Goal: Task Accomplishment & Management: Complete application form

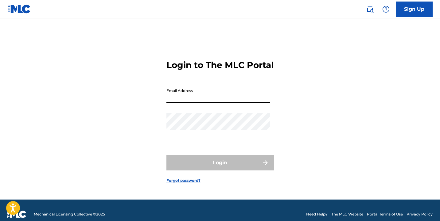
type input "[EMAIL_ADDRESS][DOMAIN_NAME]"
click at [220, 168] on button "Login" at bounding box center [219, 162] width 107 height 15
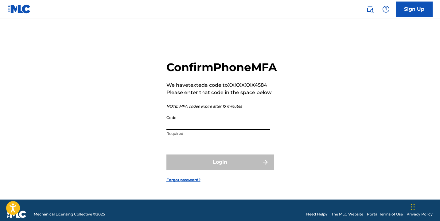
click at [205, 129] on input "Code" at bounding box center [218, 121] width 104 height 18
click at [204, 130] on input "Code" at bounding box center [218, 121] width 104 height 18
paste input "824354"
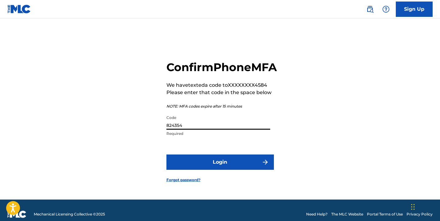
type input "824354"
click at [224, 170] on button "Login" at bounding box center [219, 162] width 107 height 15
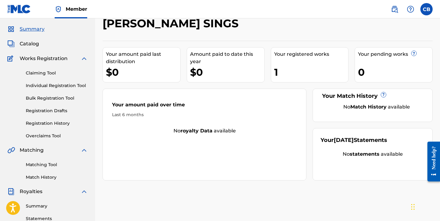
scroll to position [18, 0]
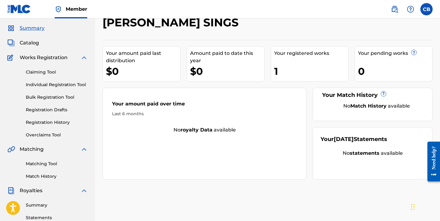
click at [47, 121] on link "Registration History" at bounding box center [57, 122] width 62 height 6
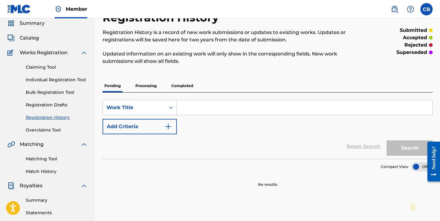
scroll to position [22, 0]
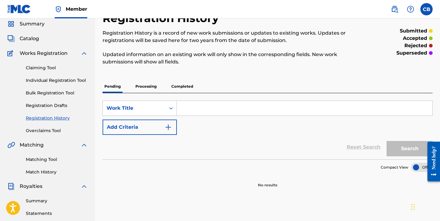
click at [47, 106] on link "Registration Drafts" at bounding box center [57, 106] width 62 height 6
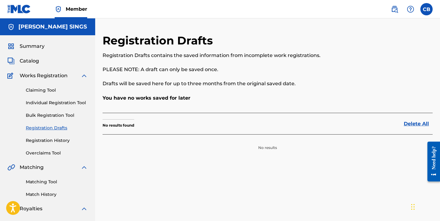
click at [47, 105] on link "Individual Registration Tool" at bounding box center [57, 103] width 62 height 6
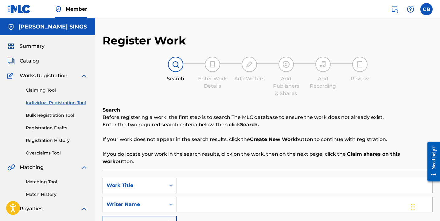
click at [48, 143] on link "Registration History" at bounding box center [57, 141] width 62 height 6
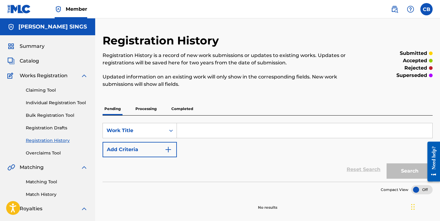
click at [181, 108] on p "Completed" at bounding box center [181, 109] width 25 height 13
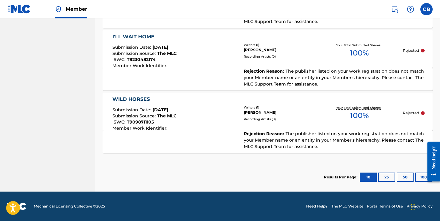
scroll to position [374, 0]
click at [426, 179] on div at bounding box center [431, 161] width 17 height 51
click at [422, 177] on button "100" at bounding box center [423, 177] width 17 height 9
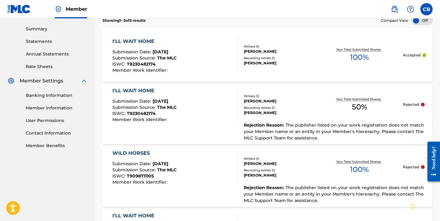
scroll to position [190, 0]
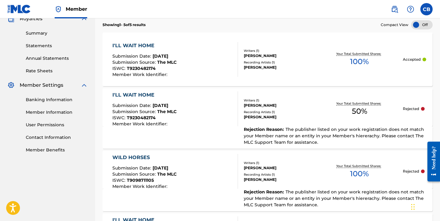
click at [155, 60] on span "Submission Source :" at bounding box center [134, 63] width 45 height 6
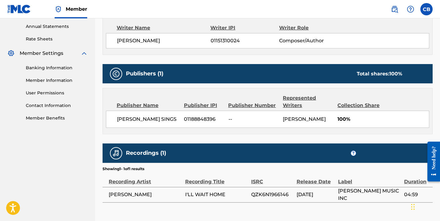
scroll to position [224, 0]
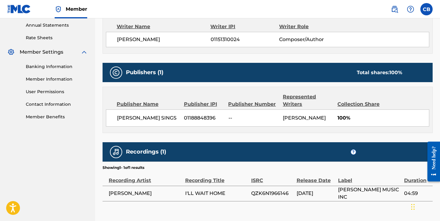
click at [200, 120] on span "01188848396" at bounding box center [204, 118] width 40 height 7
copy span "01188848396"
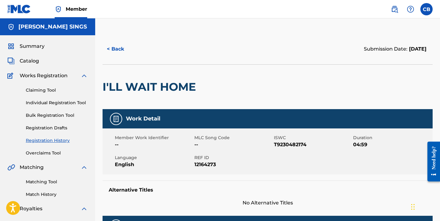
scroll to position [0, 0]
click at [116, 48] on button "< Back" at bounding box center [121, 48] width 37 height 15
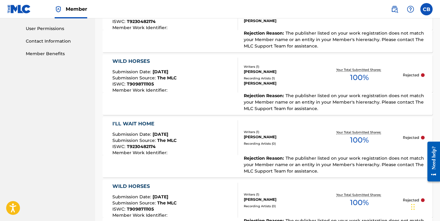
scroll to position [282, 0]
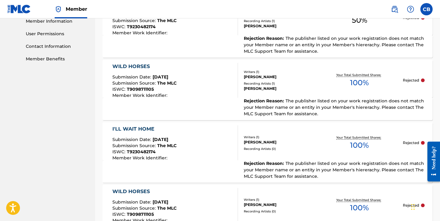
click at [177, 93] on div "Member Work Identifier :" at bounding box center [144, 95] width 64 height 5
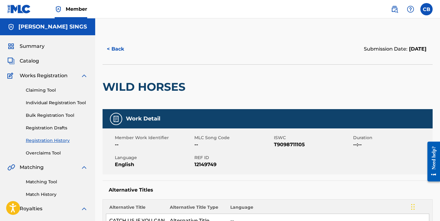
click at [115, 46] on button "< Back" at bounding box center [121, 48] width 37 height 15
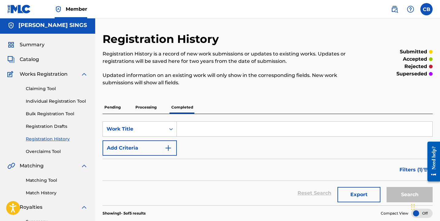
scroll to position [4, 0]
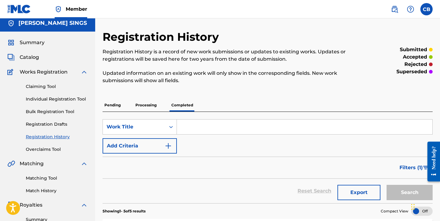
click at [113, 101] on p "Pending" at bounding box center [113, 105] width 20 height 13
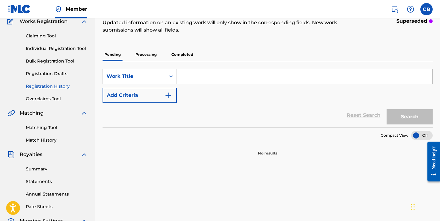
scroll to position [47, 0]
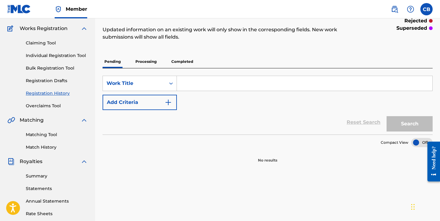
click at [181, 63] on p "Completed" at bounding box center [181, 61] width 25 height 13
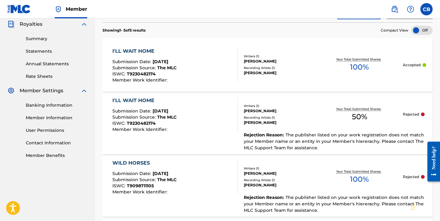
scroll to position [184, 0]
click at [197, 166] on div "WILD HORSES Submission Date : Sep 15, 2025 Submission Source : The MLC ISWC : T…" at bounding box center [175, 177] width 126 height 35
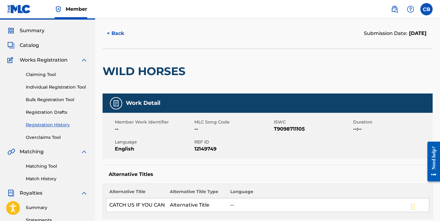
scroll to position [20, 0]
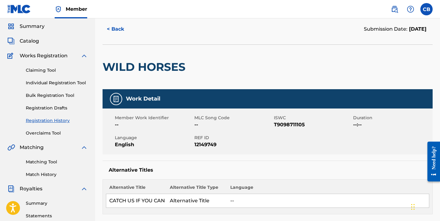
click at [295, 125] on span "T9098711105" at bounding box center [313, 124] width 78 height 7
copy span "T9098711105"
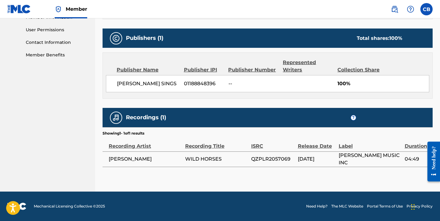
scroll to position [293, 0]
click at [275, 161] on span "QZPLR2057069" at bounding box center [273, 159] width 44 height 7
copy span "QZPLR2057069"
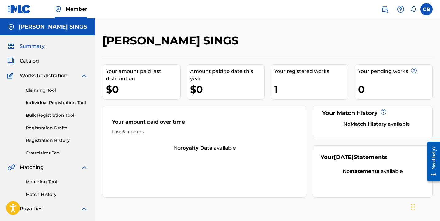
click at [61, 106] on link "Individual Registration Tool" at bounding box center [57, 103] width 62 height 6
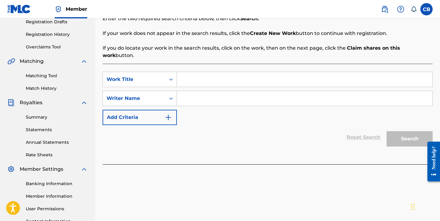
scroll to position [106, 0]
click at [217, 91] on input "Search Form" at bounding box center [304, 98] width 255 height 15
type input "[PERSON_NAME]"
drag, startPoint x: 221, startPoint y: 82, endPoint x: 239, endPoint y: 68, distance: 22.3
click at [239, 72] on input "Search Form" at bounding box center [304, 79] width 255 height 15
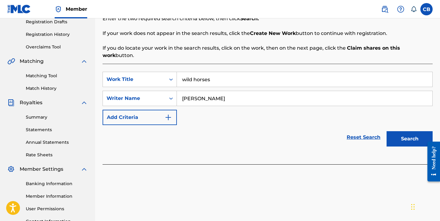
type input "wild horses"
click at [406, 136] on button "Search" at bounding box center [410, 138] width 46 height 15
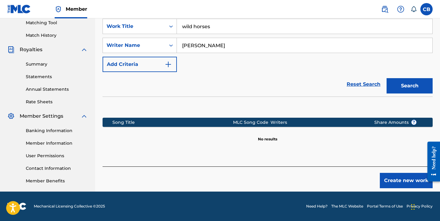
scroll to position [159, 0]
click at [391, 181] on div "Register Work Search Enter Work Details Add Writers Add Publishers & Shares Add…" at bounding box center [267, 32] width 345 height 317
click at [395, 174] on button "Create new work" at bounding box center [406, 180] width 53 height 15
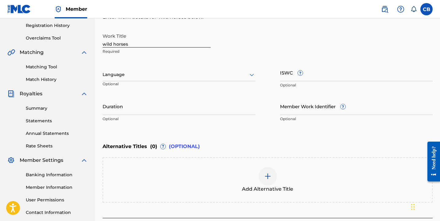
scroll to position [120, 0]
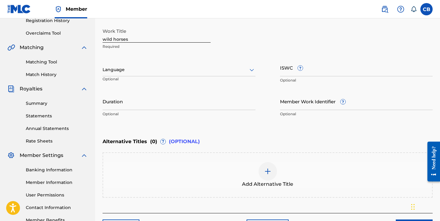
click at [318, 73] on input "ISWC ?" at bounding box center [356, 68] width 153 height 18
paste input "T9098711105"
type input "T9098711105"
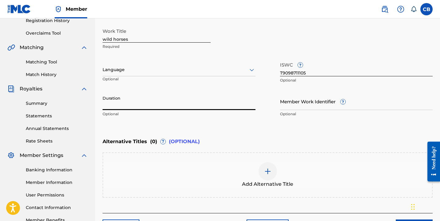
click at [152, 105] on input "Duration" at bounding box center [179, 102] width 153 height 18
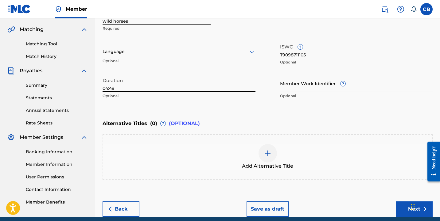
scroll to position [139, 0]
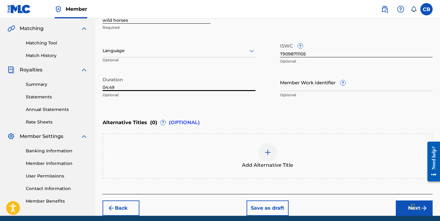
type input "04:49"
click at [309, 88] on input "Member Work Identifier ?" at bounding box center [356, 83] width 153 height 18
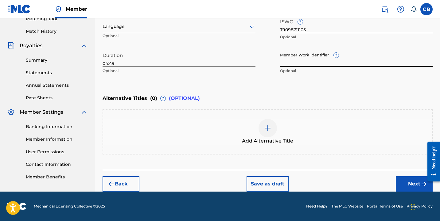
scroll to position [163, 0]
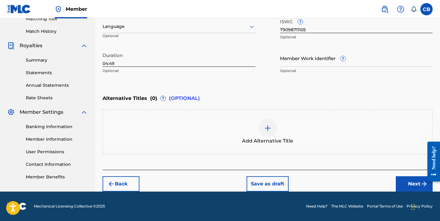
click at [404, 184] on button "Next" at bounding box center [414, 184] width 37 height 15
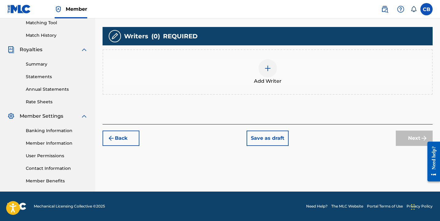
click at [271, 67] on div at bounding box center [268, 68] width 18 height 18
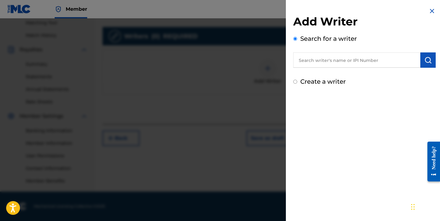
click at [324, 58] on input "text" at bounding box center [356, 60] width 127 height 15
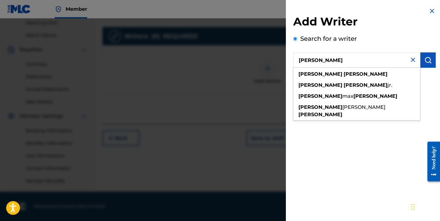
drag, startPoint x: 324, startPoint y: 58, endPoint x: 379, endPoint y: 52, distance: 55.6
click at [379, 52] on div "Search for a writer [PERSON_NAME] [PERSON_NAME] [PERSON_NAME] jr. [PERSON_NAME]…" at bounding box center [364, 51] width 142 height 34
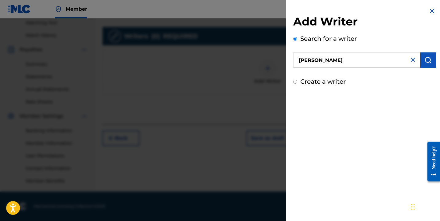
click at [378, 60] on input "[PERSON_NAME]" at bounding box center [356, 60] width 127 height 15
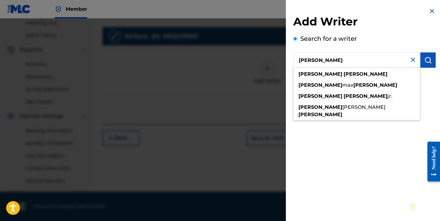
drag, startPoint x: 383, startPoint y: 59, endPoint x: 355, endPoint y: 75, distance: 32.8
click at [355, 75] on div "[PERSON_NAME]" at bounding box center [356, 74] width 127 height 11
type input "[PERSON_NAME]"
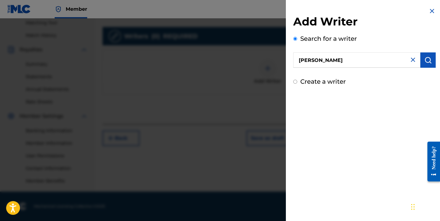
click at [427, 57] on img "submit" at bounding box center [427, 59] width 7 height 7
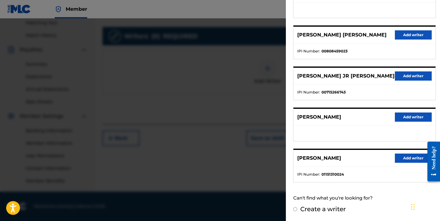
scroll to position [96, 0]
click at [403, 156] on button "Add writer" at bounding box center [413, 158] width 37 height 9
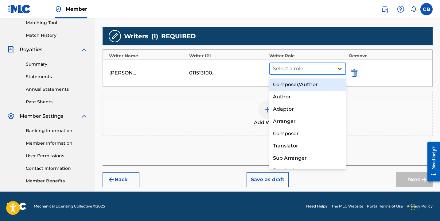
click at [340, 71] on icon at bounding box center [340, 69] width 6 height 6
click at [326, 84] on div "Composer/Author" at bounding box center [307, 85] width 77 height 12
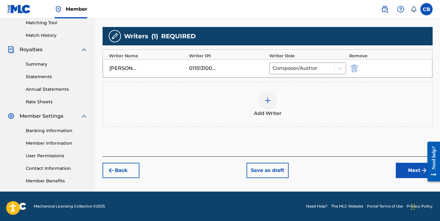
click at [404, 173] on button "Next" at bounding box center [414, 170] width 37 height 15
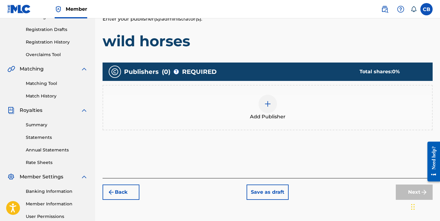
scroll to position [113, 0]
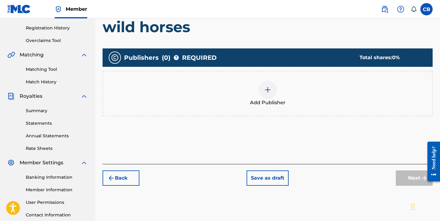
click at [265, 90] on img at bounding box center [267, 89] width 7 height 7
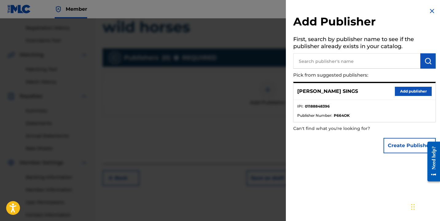
click at [403, 90] on button "Add publisher" at bounding box center [413, 91] width 37 height 9
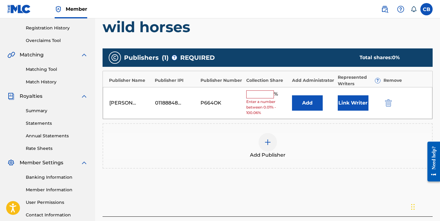
click at [352, 105] on button "Link Writer" at bounding box center [353, 102] width 31 height 15
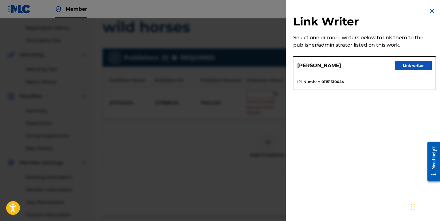
click at [402, 66] on button "Link writer" at bounding box center [413, 65] width 37 height 9
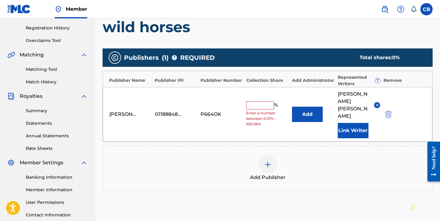
click at [258, 102] on input "text" at bounding box center [260, 106] width 28 height 8
type input "100"
click at [418, 71] on div "Publisher Name Publisher IPI Publisher Number Collection Share Add Administrato…" at bounding box center [267, 79] width 329 height 16
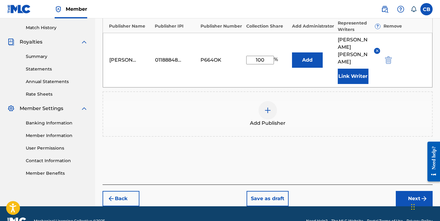
click at [410, 191] on button "Next" at bounding box center [414, 198] width 37 height 15
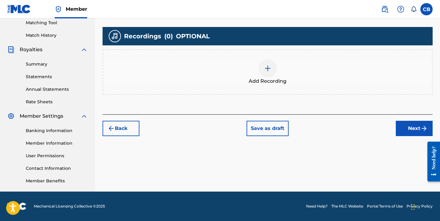
click at [273, 78] on span "Add Recording" at bounding box center [268, 81] width 38 height 7
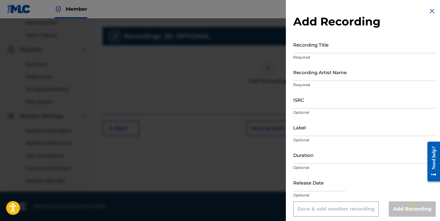
click at [305, 49] on input "Recording Title" at bounding box center [364, 45] width 142 height 18
type input "WILD HORSES"
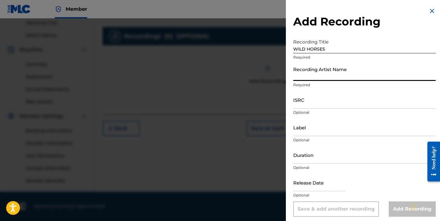
click at [321, 76] on input "Recording Artist Name" at bounding box center [364, 73] width 142 height 18
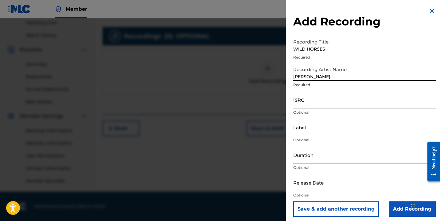
type input "[PERSON_NAME]"
click at [326, 103] on input "ISRC" at bounding box center [364, 100] width 142 height 18
paste input "QZPLR2057069"
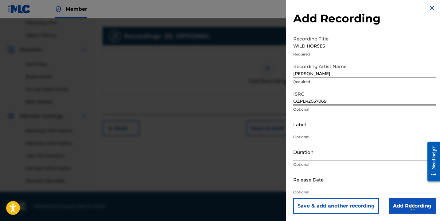
scroll to position [3, 0]
type input "QZPLR2057069"
click at [330, 127] on input "Label" at bounding box center [364, 125] width 142 height 18
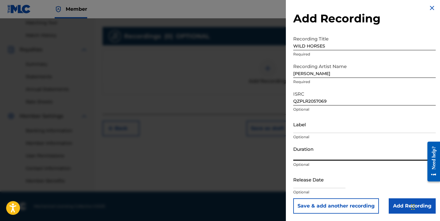
click at [322, 157] on input "Duration" at bounding box center [364, 152] width 142 height 18
type input "04:49"
click at [333, 183] on input "text" at bounding box center [319, 180] width 52 height 18
select select "8"
select select "2025"
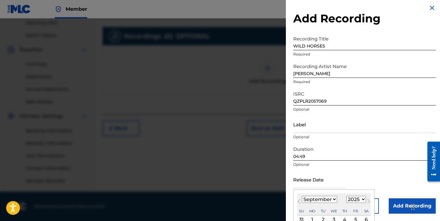
select select "10"
select select "2018"
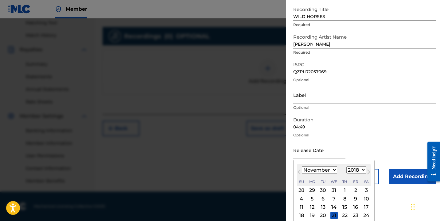
scroll to position [38, 0]
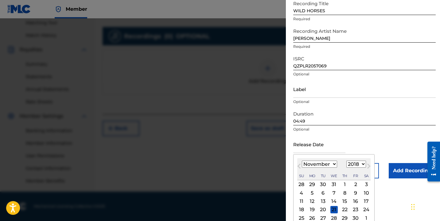
click at [301, 202] on div "11" at bounding box center [301, 201] width 7 height 7
type input "[DATE]"
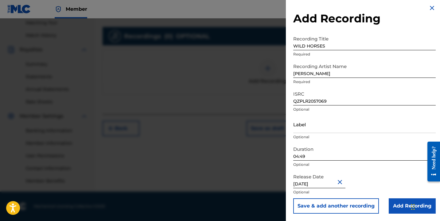
click at [405, 204] on input "Add Recording" at bounding box center [412, 206] width 47 height 15
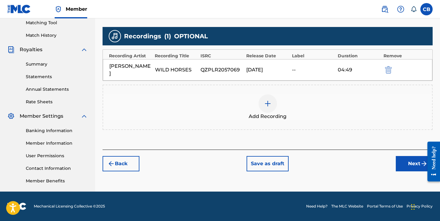
click at [411, 165] on button "Next" at bounding box center [414, 163] width 37 height 15
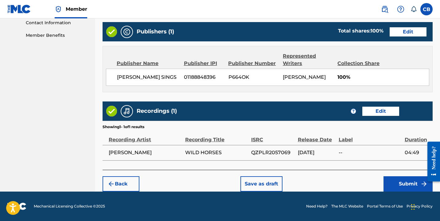
scroll to position [312, 0]
click at [403, 181] on button "Submit" at bounding box center [407, 184] width 49 height 15
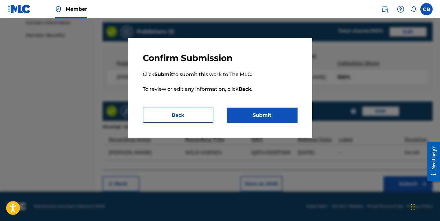
click at [270, 119] on button "Submit" at bounding box center [262, 115] width 71 height 15
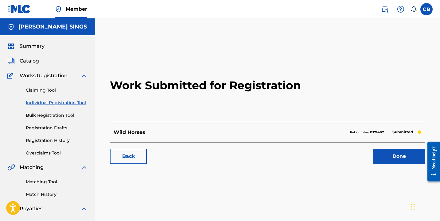
click at [386, 158] on link "Done" at bounding box center [399, 156] width 52 height 15
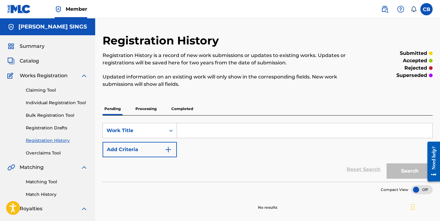
click at [198, 129] on input "Search Form" at bounding box center [304, 130] width 255 height 15
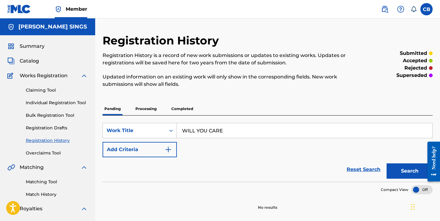
type input "WILL YOU CARE"
click at [413, 174] on button "Search" at bounding box center [410, 171] width 46 height 15
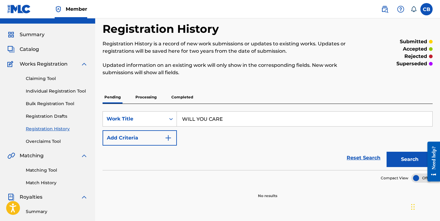
scroll to position [8, 0]
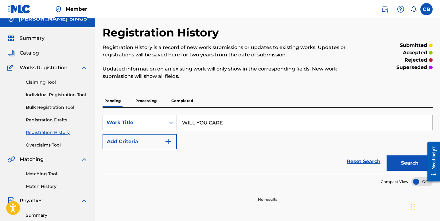
click at [60, 93] on link "Individual Registration Tool" at bounding box center [57, 95] width 62 height 6
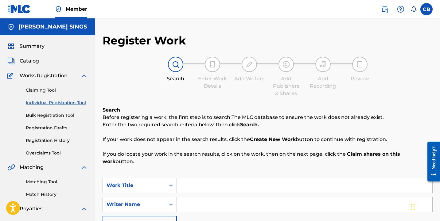
click at [216, 181] on input "Search Form" at bounding box center [304, 185] width 255 height 15
type input "WILL YOU CARE"
click at [218, 199] on input "Search Form" at bounding box center [304, 204] width 255 height 15
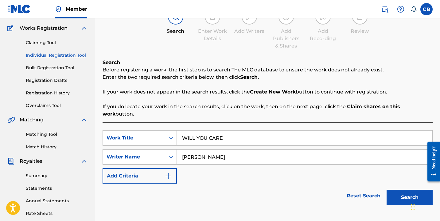
scroll to position [48, 0]
type input "[PERSON_NAME]"
click at [401, 190] on button "Search" at bounding box center [410, 197] width 46 height 15
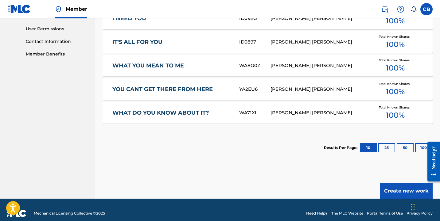
scroll to position [286, 0]
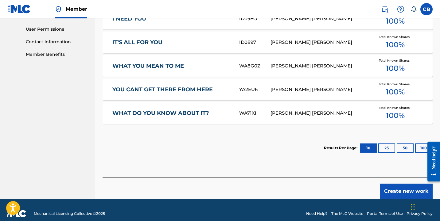
click at [423, 140] on div at bounding box center [431, 161] width 17 height 51
click at [419, 144] on button "100" at bounding box center [423, 148] width 17 height 9
click at [408, 186] on button "Create new work" at bounding box center [406, 191] width 53 height 15
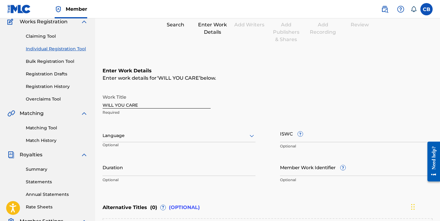
scroll to position [55, 0]
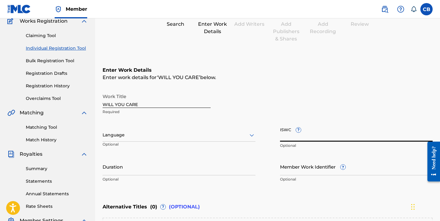
click at [316, 138] on input "ISWC ?" at bounding box center [356, 133] width 153 height 18
paste input "T9142286702"
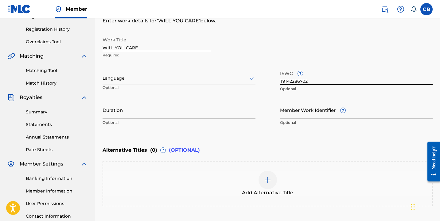
scroll to position [113, 0]
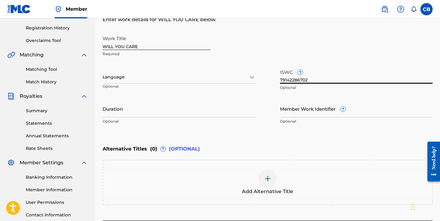
type input "T9142286702"
click at [177, 113] on input "Duration" at bounding box center [179, 109] width 153 height 18
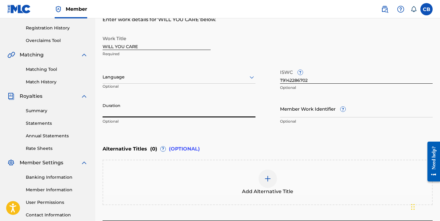
click at [149, 113] on input "Duration" at bounding box center [179, 109] width 153 height 18
type input "04:01"
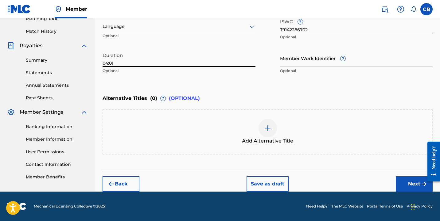
click at [404, 182] on button "Next" at bounding box center [414, 184] width 37 height 15
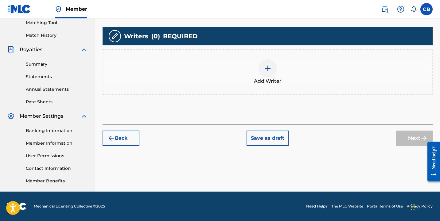
click at [268, 72] on img at bounding box center [267, 68] width 7 height 7
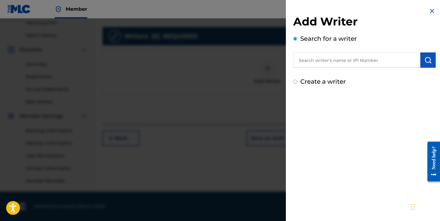
click at [338, 61] on input "text" at bounding box center [356, 60] width 127 height 15
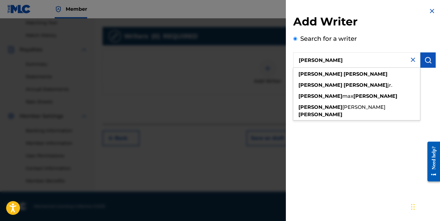
type input "[PERSON_NAME]"
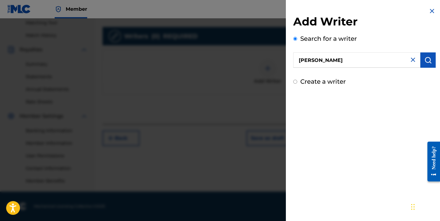
click at [424, 62] on img "submit" at bounding box center [427, 59] width 7 height 7
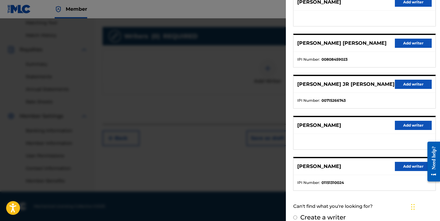
scroll to position [90, 0]
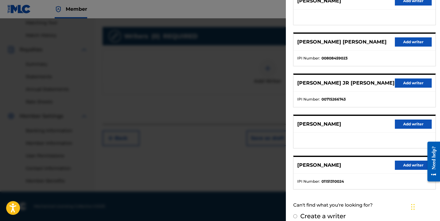
click at [408, 166] on button "Add writer" at bounding box center [413, 165] width 37 height 9
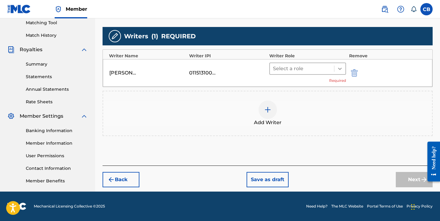
click at [339, 72] on div at bounding box center [339, 68] width 11 height 11
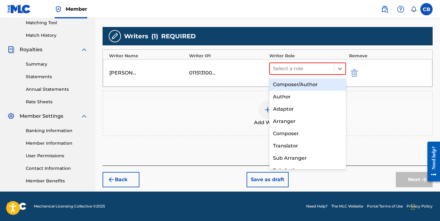
click at [330, 88] on div "Composer/Author" at bounding box center [307, 85] width 77 height 12
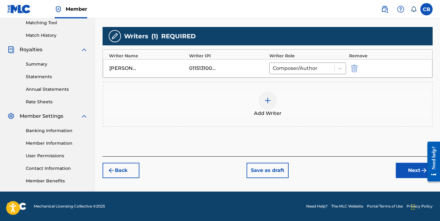
click at [408, 173] on button "Next" at bounding box center [414, 170] width 37 height 15
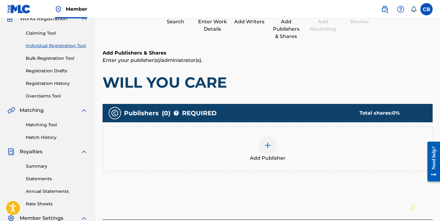
scroll to position [57, 0]
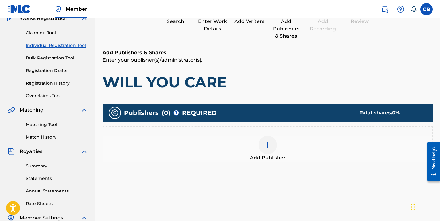
click at [266, 142] on img at bounding box center [267, 145] width 7 height 7
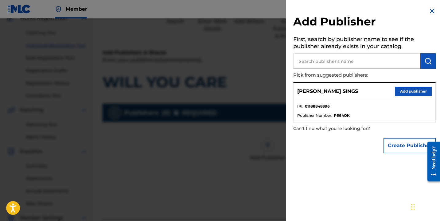
click at [414, 93] on button "Add publisher" at bounding box center [413, 91] width 37 height 9
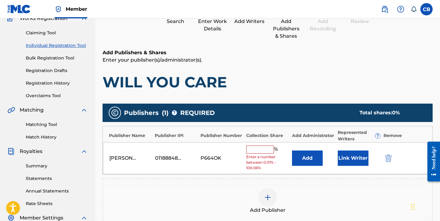
click at [258, 150] on input "text" at bounding box center [260, 150] width 28 height 8
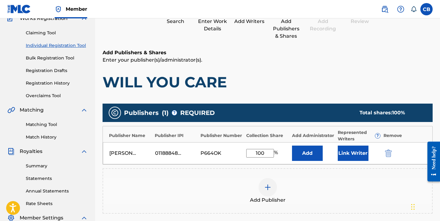
type input "100"
click at [350, 151] on button "Link Writer" at bounding box center [353, 153] width 31 height 15
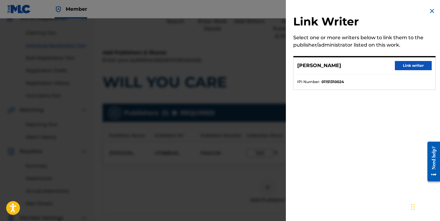
click at [409, 63] on button "Link writer" at bounding box center [413, 65] width 37 height 9
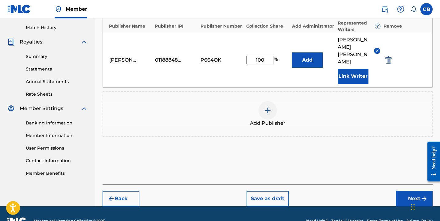
click at [409, 191] on button "Next" at bounding box center [414, 198] width 37 height 15
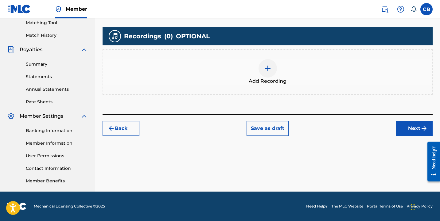
scroll to position [159, 0]
click at [268, 69] on img at bounding box center [267, 68] width 7 height 7
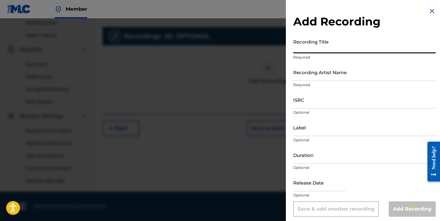
click at [316, 49] on input "Recording Title" at bounding box center [364, 45] width 142 height 18
type input "WILL YOUI CARE"
click at [313, 76] on input "Recording Artist Name" at bounding box center [364, 73] width 142 height 18
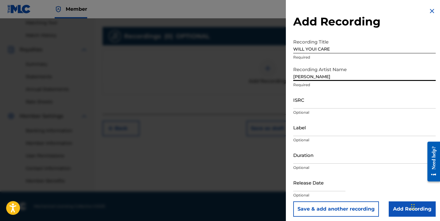
type input "[PERSON_NAME]"
click at [320, 104] on input "ISRC" at bounding box center [364, 100] width 142 height 18
click at [321, 161] on input "Duration" at bounding box center [364, 155] width 142 height 18
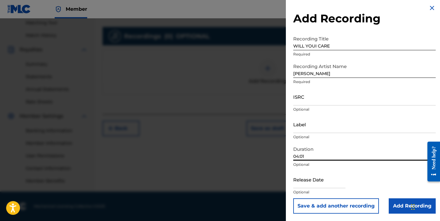
scroll to position [3, 0]
type input "04:01"
click at [329, 105] on input "ISRC" at bounding box center [364, 97] width 142 height 18
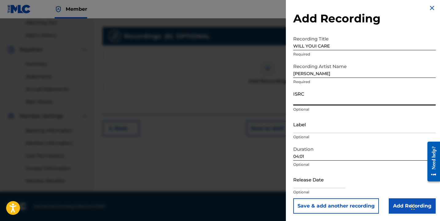
click at [315, 102] on input "ISRC" at bounding box center [364, 97] width 142 height 18
paste input "QZK6M2145854"
type input "QZK6M2145854"
click at [305, 186] on input "text" at bounding box center [319, 180] width 52 height 18
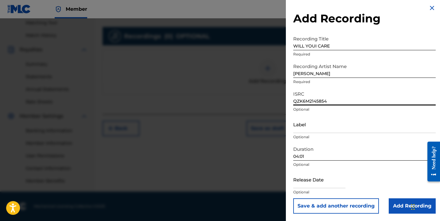
select select "8"
select select "2025"
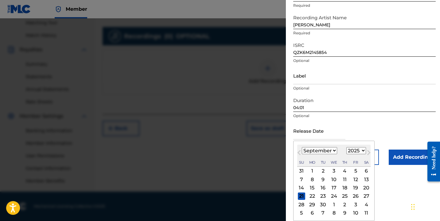
scroll to position [52, 0]
click at [329, 150] on select "January February March April May June July August September October November De…" at bounding box center [319, 150] width 35 height 7
select select "5"
select select "2015"
click at [350, 175] on div "31 1 2 3 4 5 6" at bounding box center [333, 171] width 73 height 8
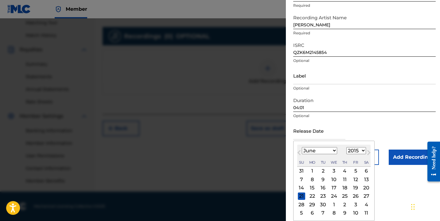
click at [352, 174] on div "5" at bounding box center [355, 171] width 7 height 7
type input "[DATE]"
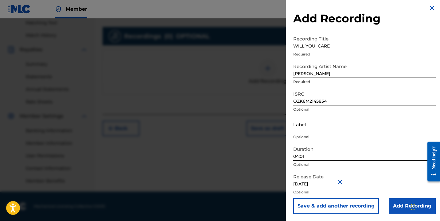
scroll to position [159, 0]
click at [407, 208] on input "Add Recording" at bounding box center [412, 206] width 47 height 15
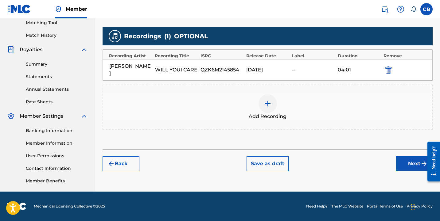
click at [269, 106] on img at bounding box center [267, 103] width 7 height 7
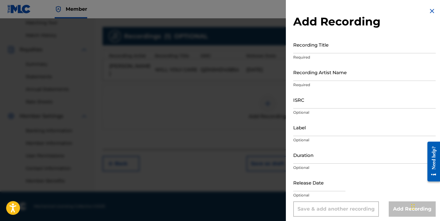
click at [266, 102] on div at bounding box center [220, 128] width 440 height 221
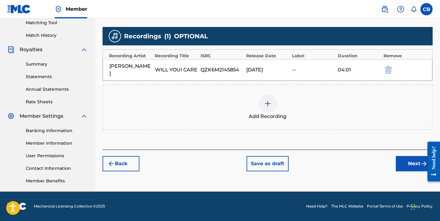
click at [118, 166] on button "Back" at bounding box center [121, 163] width 37 height 15
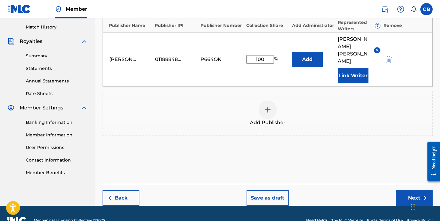
scroll to position [167, 0]
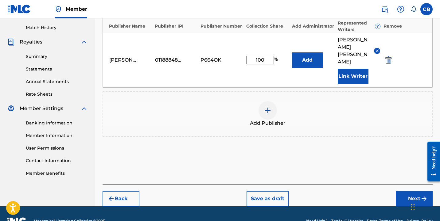
click at [115, 191] on button "Back" at bounding box center [121, 198] width 37 height 15
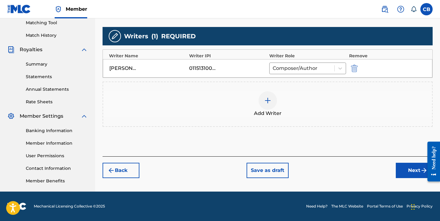
scroll to position [159, 0]
click at [128, 174] on button "Back" at bounding box center [121, 170] width 37 height 15
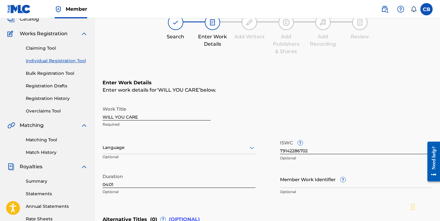
scroll to position [32, 0]
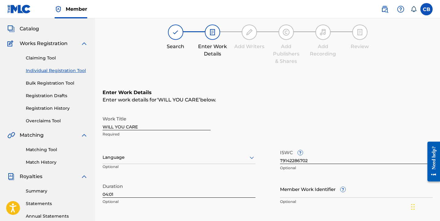
click at [146, 126] on input "WILL YOU CARE" at bounding box center [157, 122] width 108 height 18
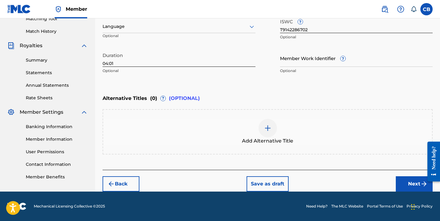
click at [410, 183] on button "Next" at bounding box center [414, 184] width 37 height 15
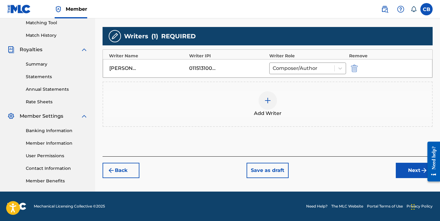
click at [412, 172] on button "Next" at bounding box center [414, 170] width 37 height 15
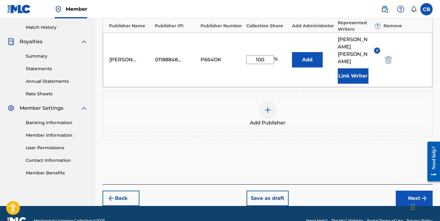
scroll to position [167, 0]
click at [404, 191] on button "Next" at bounding box center [414, 198] width 37 height 15
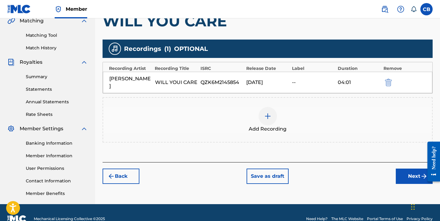
scroll to position [146, 0]
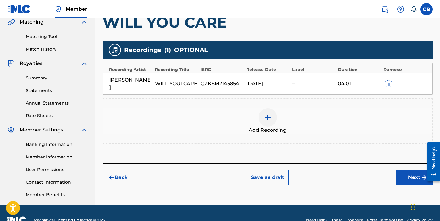
click at [178, 83] on div "WILL YOUI CARE" at bounding box center [176, 83] width 43 height 7
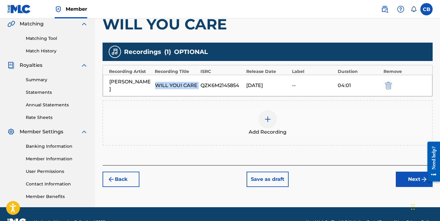
scroll to position [151, 0]
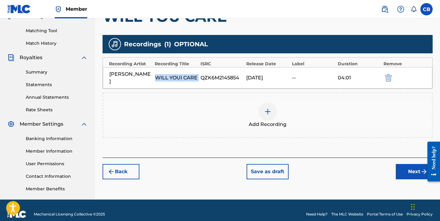
click at [387, 75] on img "submit" at bounding box center [388, 77] width 7 height 7
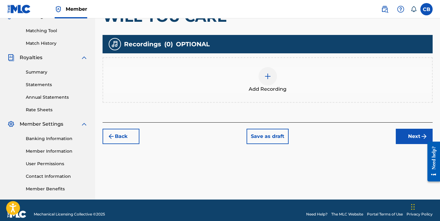
click at [266, 75] on img at bounding box center [267, 76] width 7 height 7
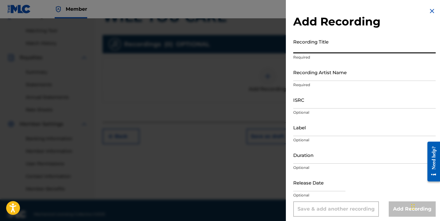
click at [315, 48] on input "Recording Title" at bounding box center [364, 45] width 142 height 18
type input "WILL YOU CARE"
click at [313, 75] on input "Recording Artist Name" at bounding box center [364, 73] width 142 height 18
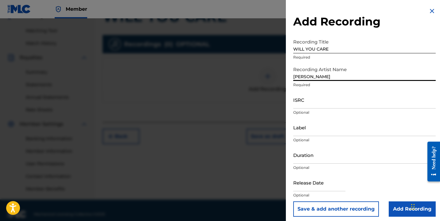
type input "[PERSON_NAME]"
click at [321, 102] on input "ISRC" at bounding box center [364, 100] width 142 height 18
paste input "QZK6M2145854"
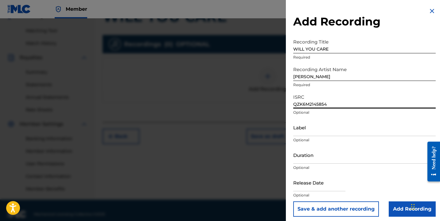
type input "QZK6M2145854"
click at [318, 158] on input "Duration" at bounding box center [364, 155] width 142 height 18
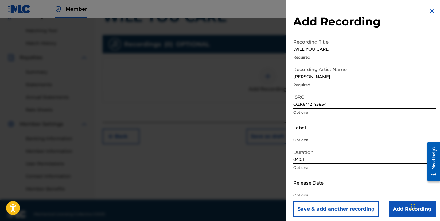
type input "04:01"
select select "8"
select select "2025"
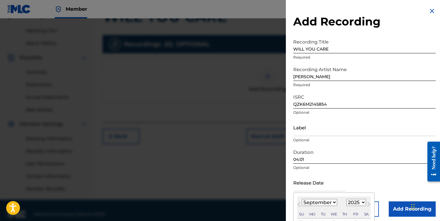
click at [307, 188] on input "text" at bounding box center [319, 183] width 52 height 18
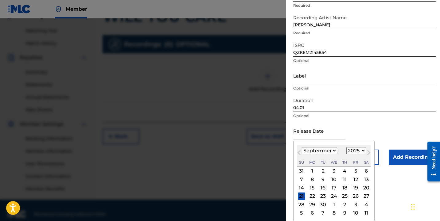
scroll to position [52, 0]
select select "5"
click at [341, 171] on div "5" at bounding box center [344, 171] width 7 height 7
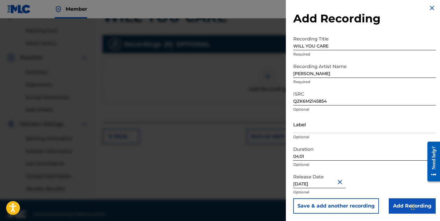
type input "[DATE]"
select select "5"
select select "2025"
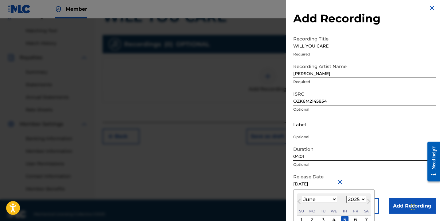
click at [324, 185] on input "[DATE]" at bounding box center [319, 180] width 52 height 18
type input "[DATE]"
select select "2015"
type input "[DATE]"
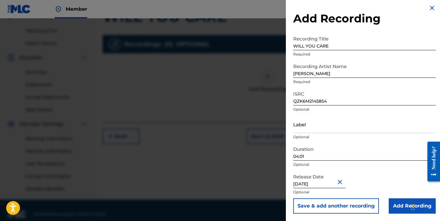
click at [399, 202] on input "Add Recording" at bounding box center [412, 206] width 47 height 15
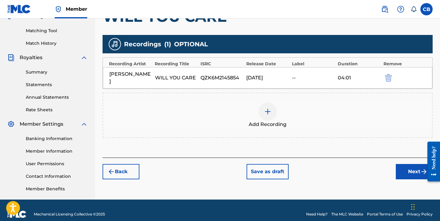
click at [407, 173] on button "Next" at bounding box center [414, 171] width 37 height 15
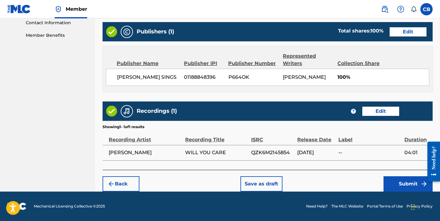
scroll to position [312, 0]
click at [413, 185] on button "Submit" at bounding box center [407, 184] width 49 height 15
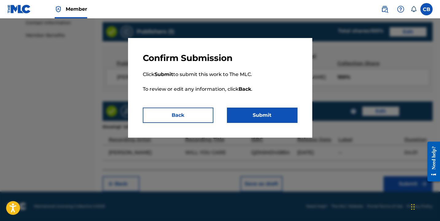
click at [271, 123] on button "Submit" at bounding box center [262, 115] width 71 height 15
